Goal: Navigation & Orientation: Understand site structure

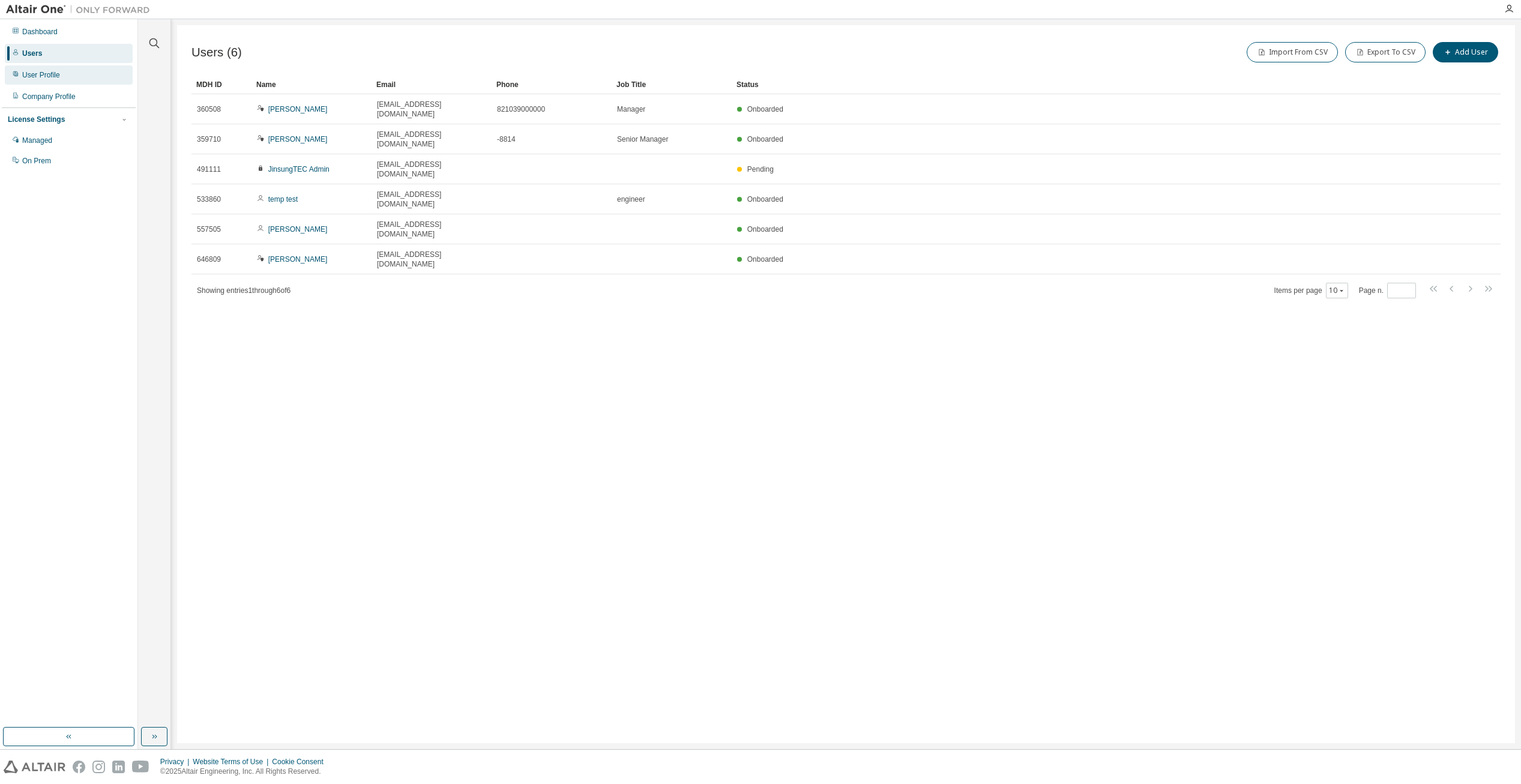
click at [42, 78] on div "User Profile" at bounding box center [41, 75] width 38 height 10
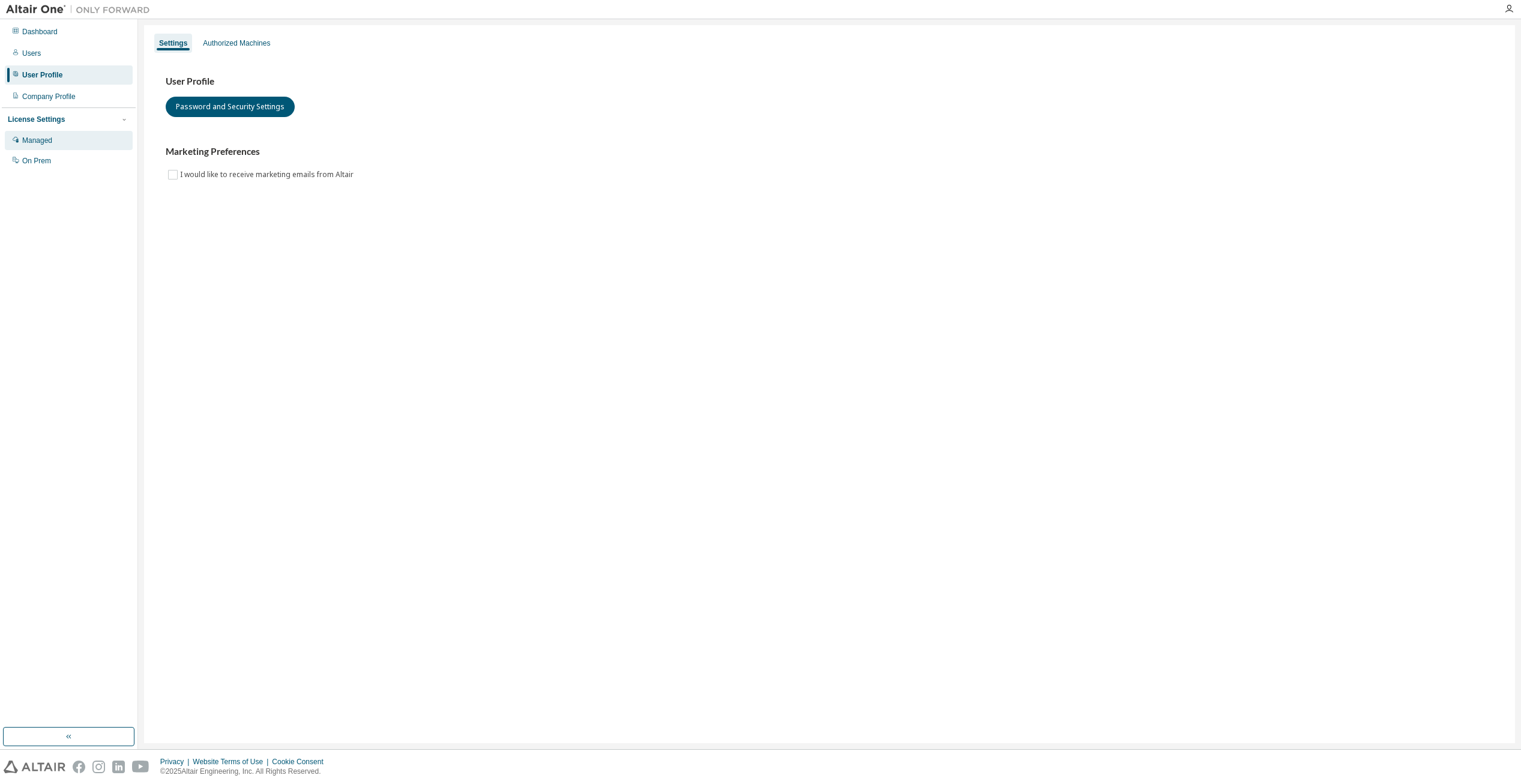
click at [40, 139] on div "Managed" at bounding box center [37, 140] width 30 height 10
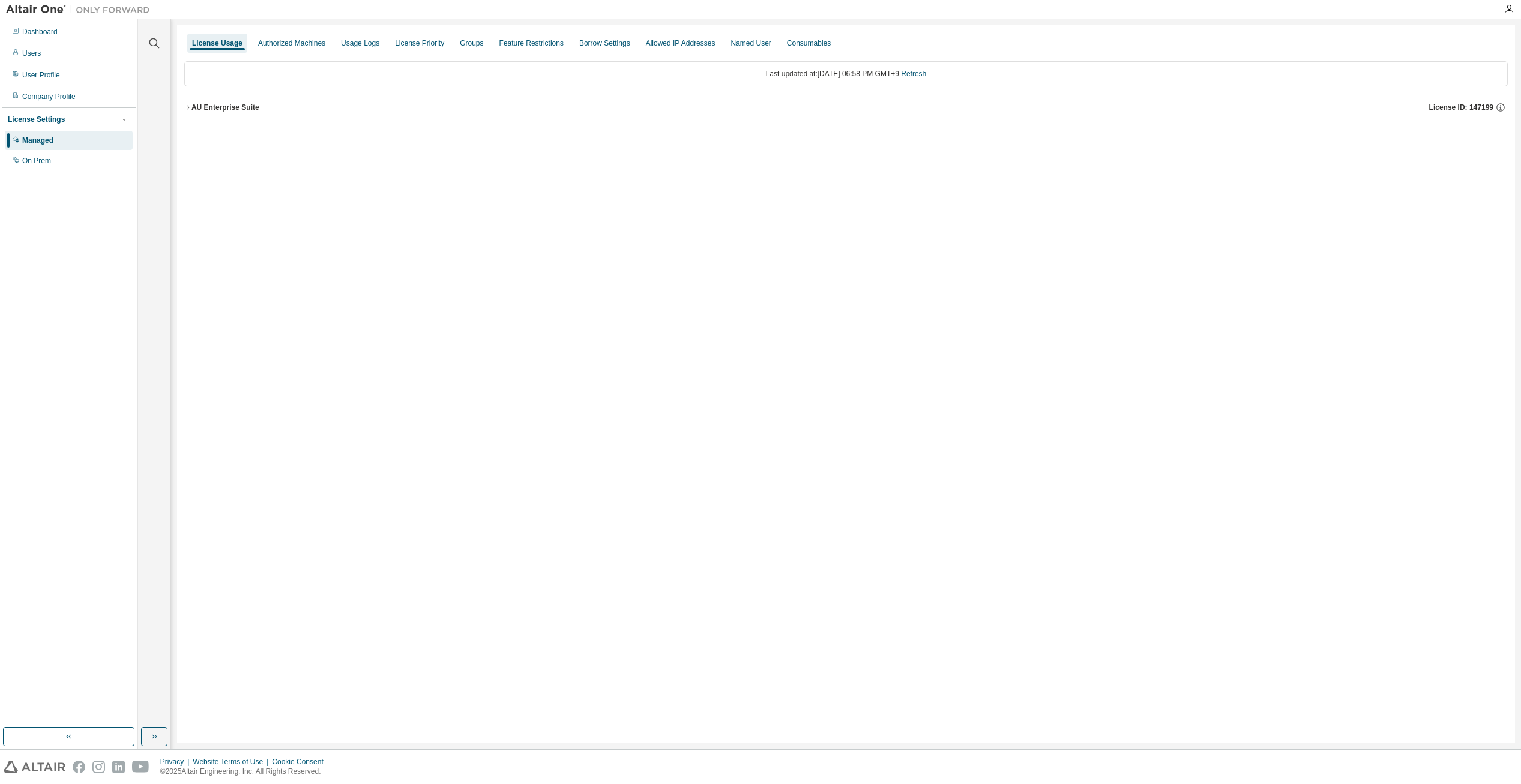
click at [299, 44] on div "Authorized Machines" at bounding box center [292, 43] width 67 height 10
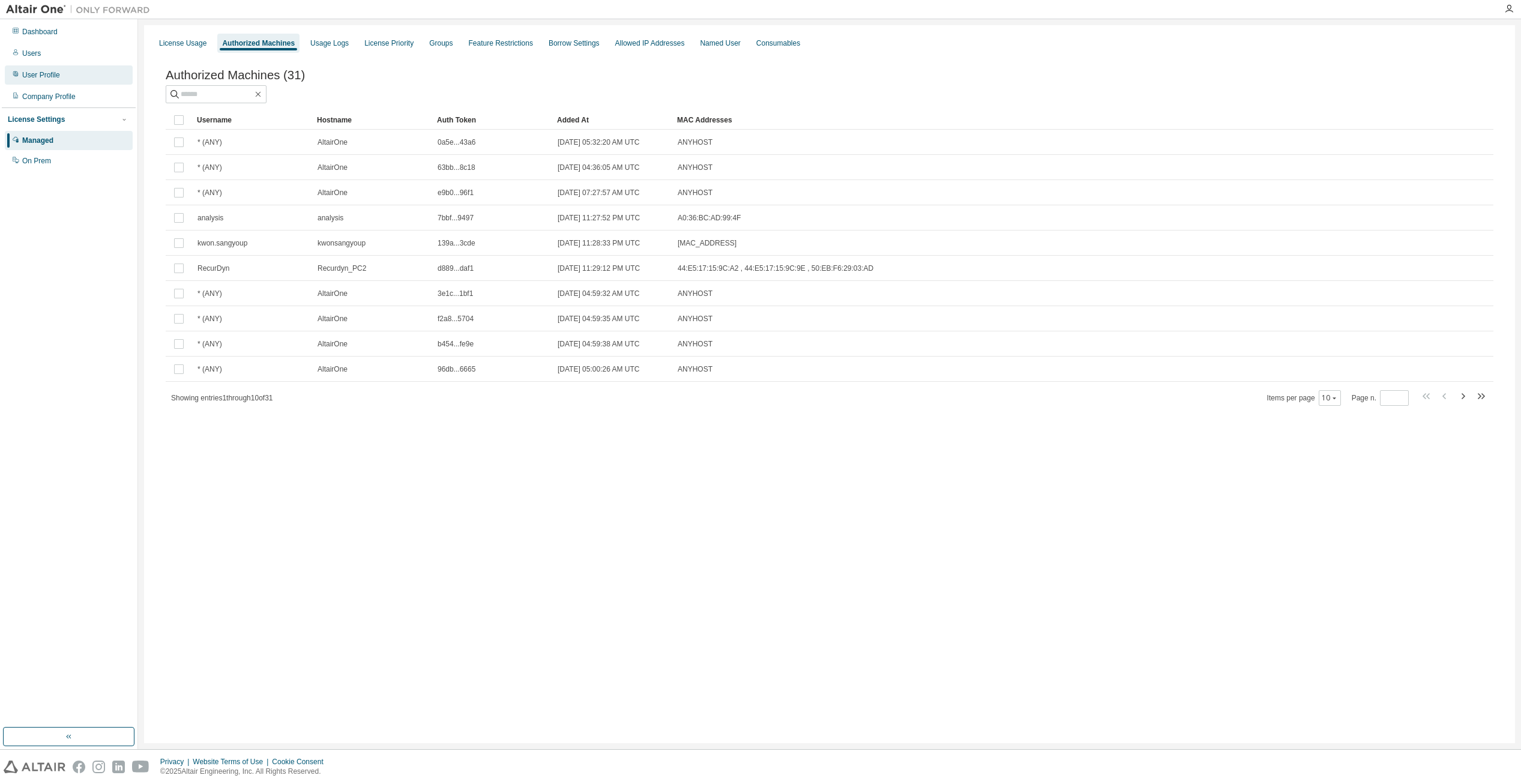
click at [45, 81] on div "User Profile" at bounding box center [69, 75] width 128 height 19
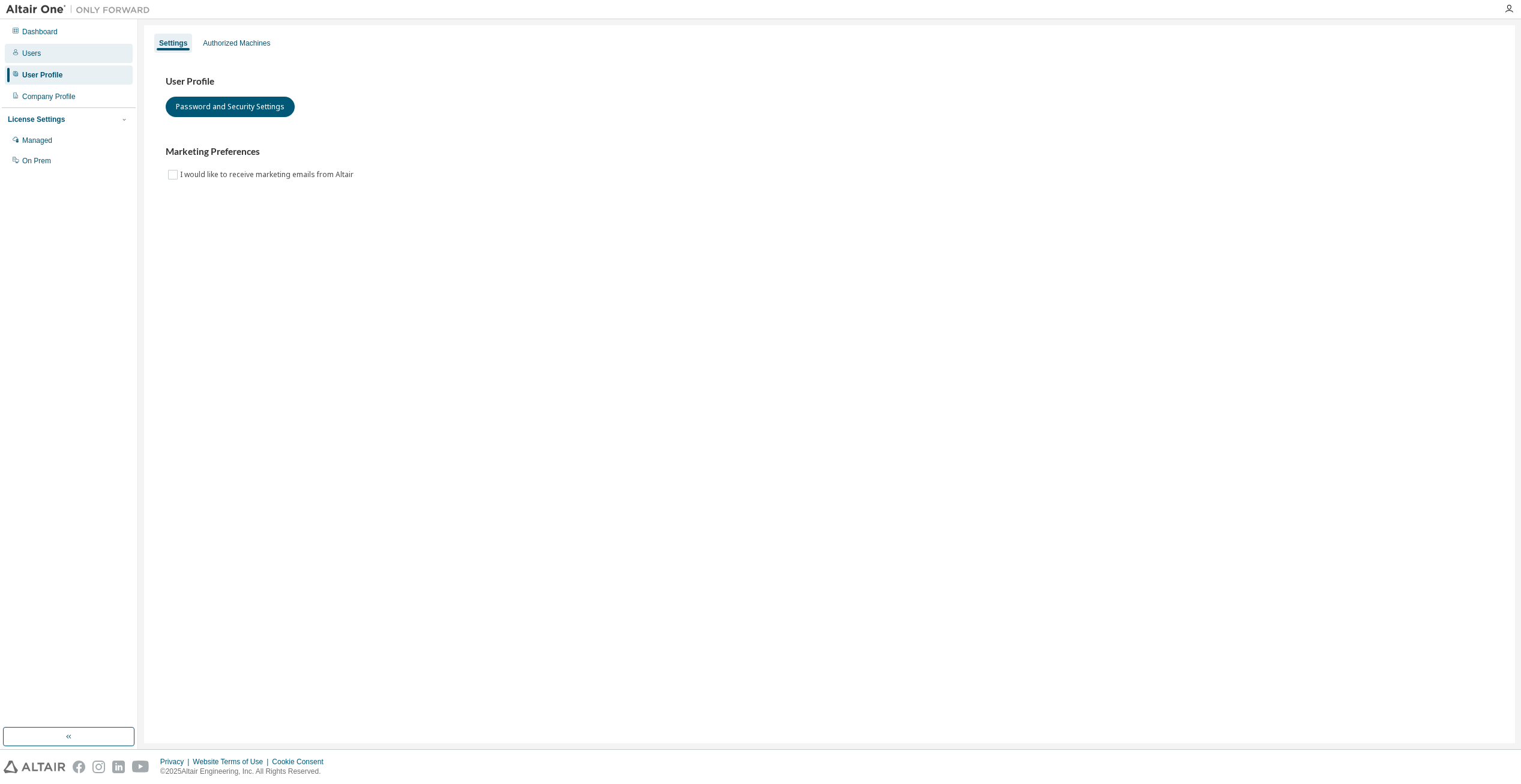
click at [48, 62] on div "Users" at bounding box center [69, 53] width 128 height 19
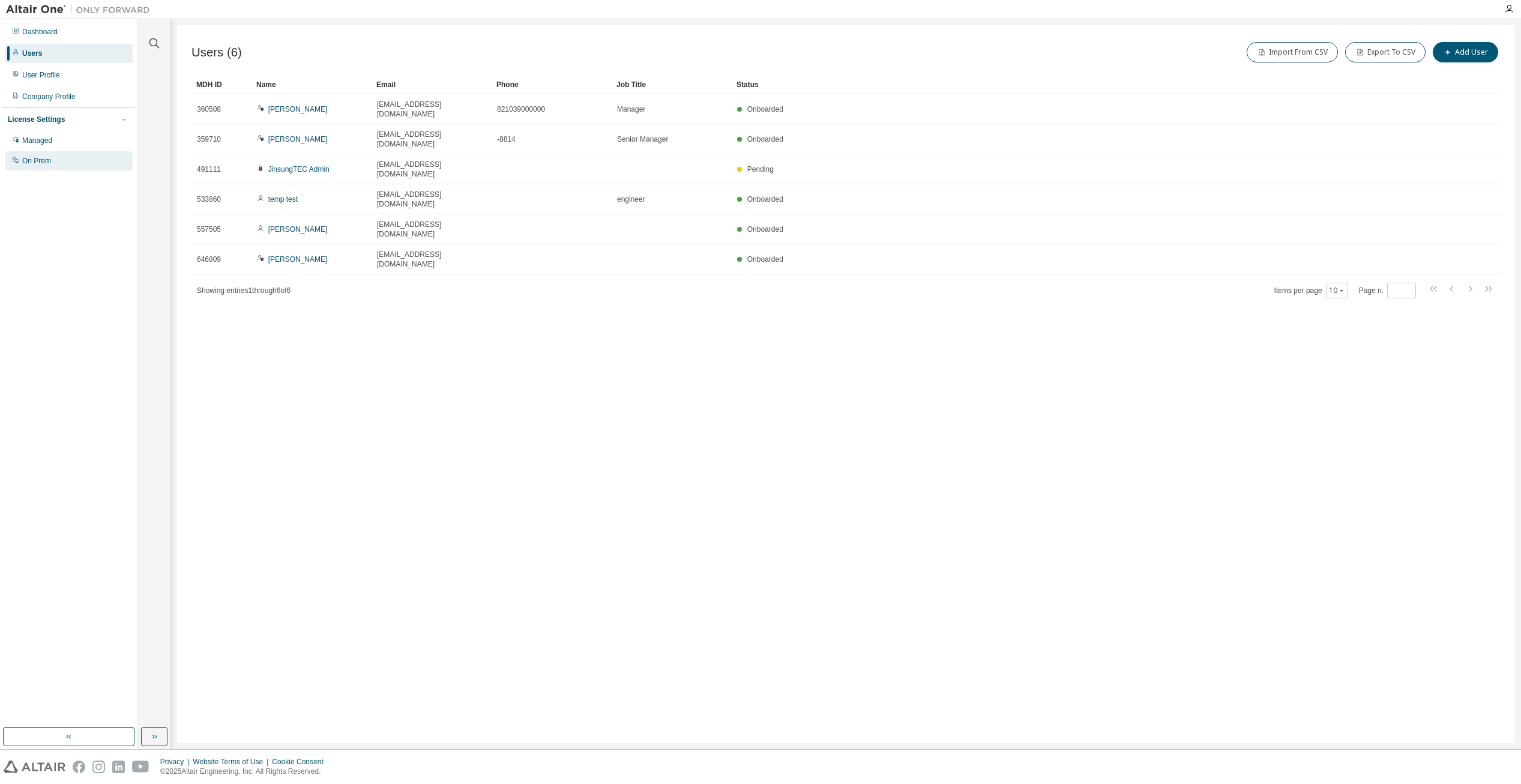
click at [42, 159] on div "On Prem" at bounding box center [36, 161] width 29 height 10
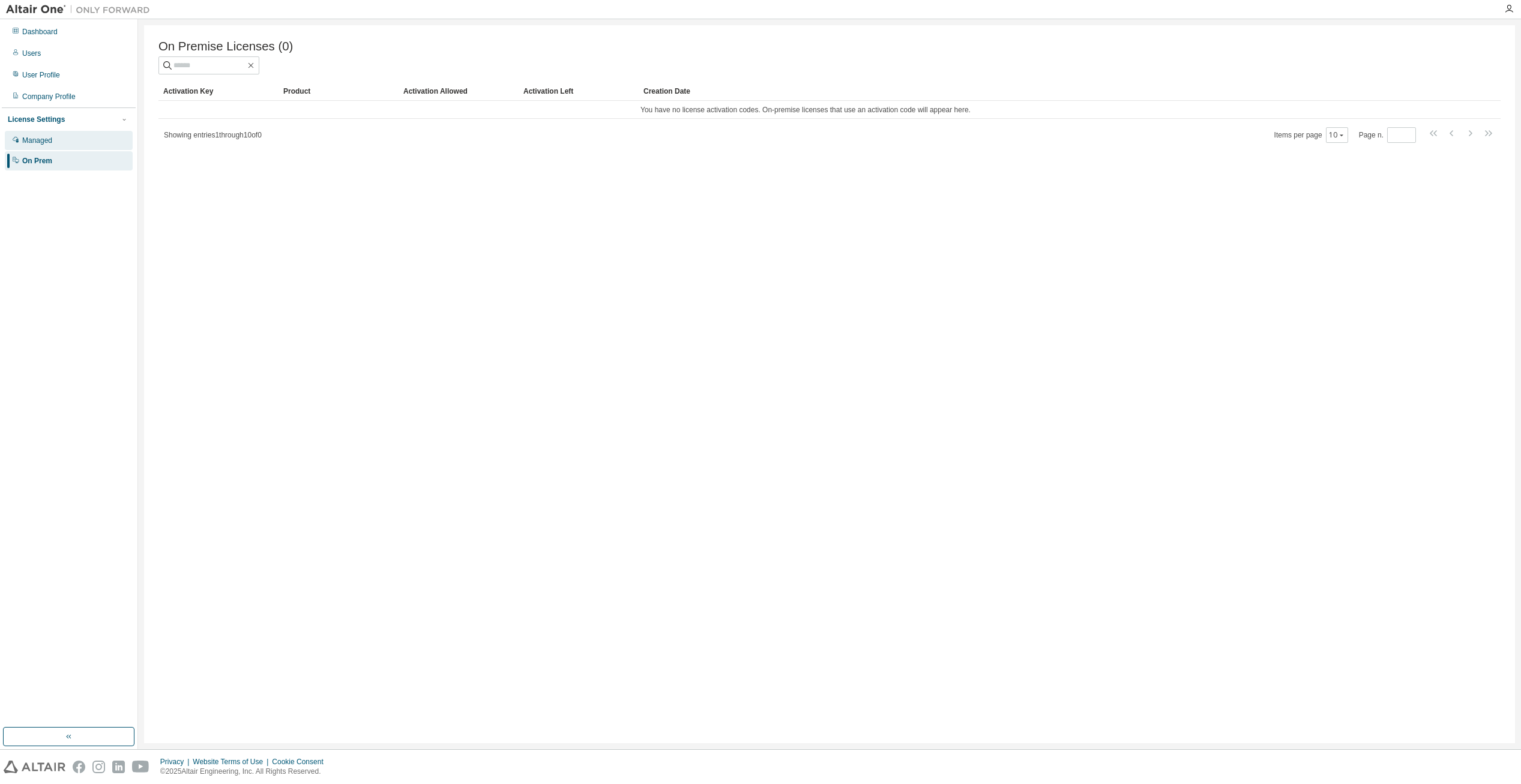
click at [42, 141] on div "Managed" at bounding box center [37, 140] width 30 height 10
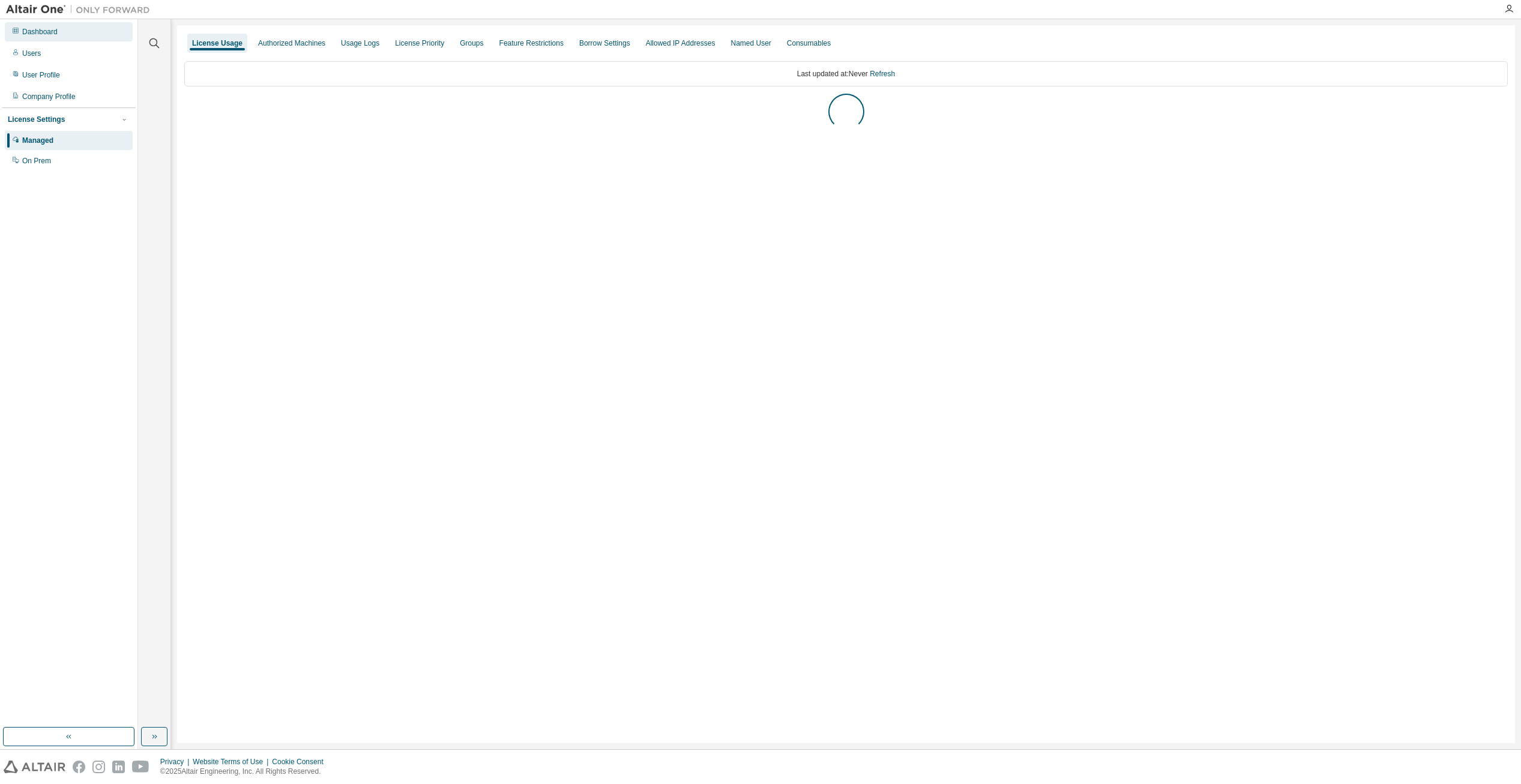
click at [42, 36] on div "Dashboard" at bounding box center [40, 32] width 36 height 10
